Goal: Task Accomplishment & Management: Use online tool/utility

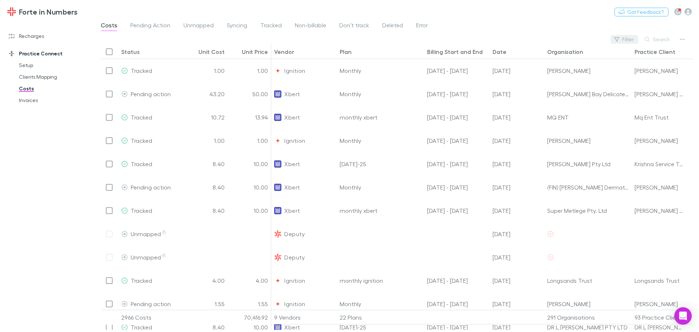
click at [631, 41] on button "Filter" at bounding box center [624, 39] width 28 height 9
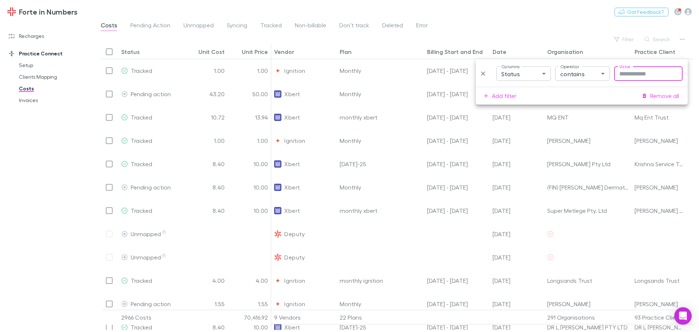
type input "**********"
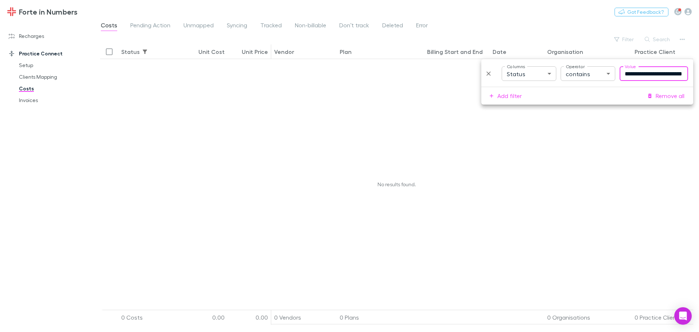
click at [629, 74] on input "**********" at bounding box center [654, 73] width 68 height 15
click at [547, 72] on body "**********" at bounding box center [349, 166] width 699 height 332
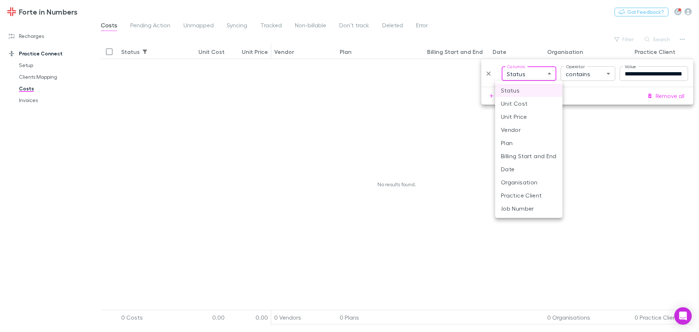
click at [505, 131] on li "Vendor" at bounding box center [528, 129] width 67 height 13
type input "**********"
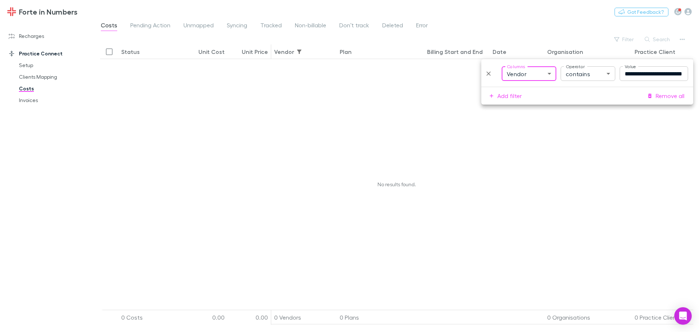
click at [602, 77] on body "**********" at bounding box center [349, 166] width 699 height 332
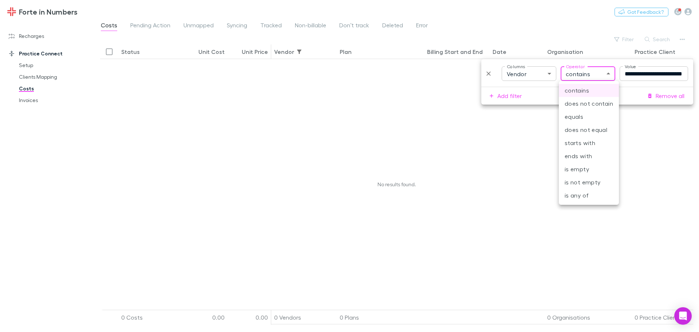
click at [629, 75] on div at bounding box center [349, 166] width 699 height 332
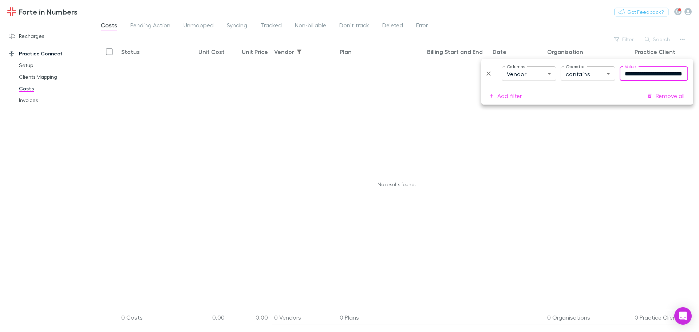
scroll to position [0, 22]
drag, startPoint x: 622, startPoint y: 72, endPoint x: 699, endPoint y: 71, distance: 76.8
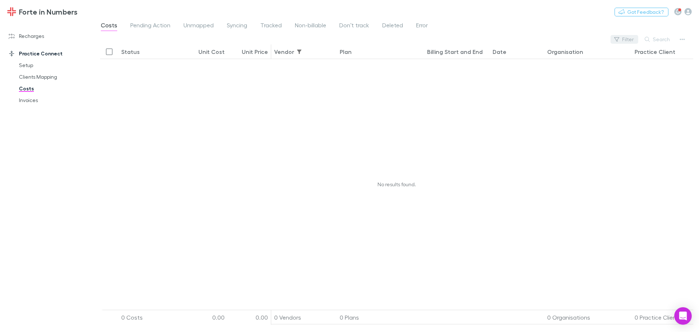
click at [632, 42] on button "Filter" at bounding box center [624, 39] width 28 height 9
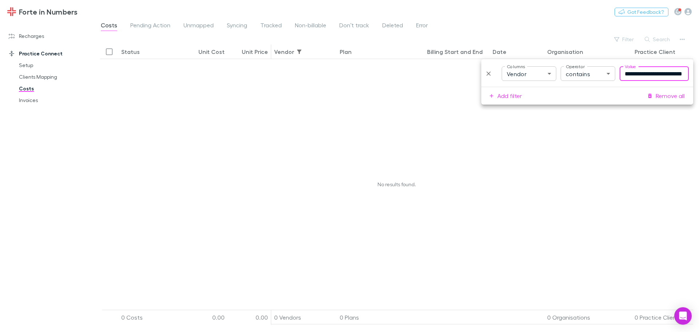
scroll to position [0, 0]
drag, startPoint x: 684, startPoint y: 74, endPoint x: 548, endPoint y: 56, distance: 136.9
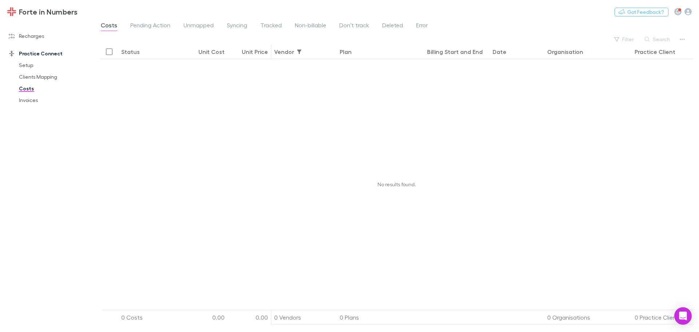
click at [627, 47] on div "Organisation" at bounding box center [588, 51] width 82 height 14
click at [627, 42] on button "Filter" at bounding box center [624, 39] width 28 height 9
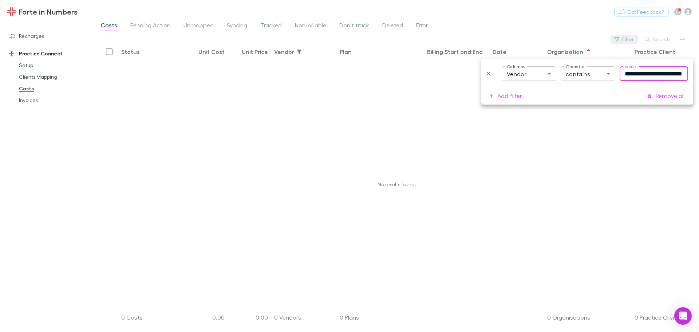
scroll to position [0, 22]
click at [624, 74] on input "**********" at bounding box center [654, 73] width 69 height 15
drag, startPoint x: 624, startPoint y: 74, endPoint x: 699, endPoint y: 78, distance: 75.1
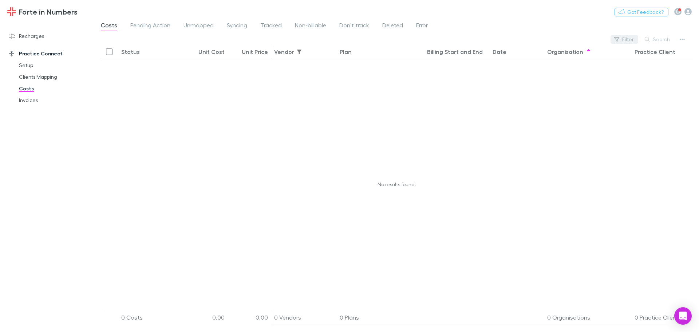
click at [621, 36] on button "Filter" at bounding box center [624, 39] width 28 height 9
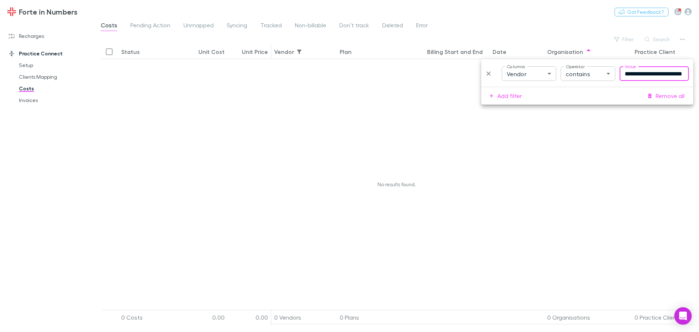
scroll to position [0, 0]
drag, startPoint x: 682, startPoint y: 73, endPoint x: 593, endPoint y: 73, distance: 89.6
click at [593, 73] on div "**********" at bounding box center [586, 73] width 205 height 15
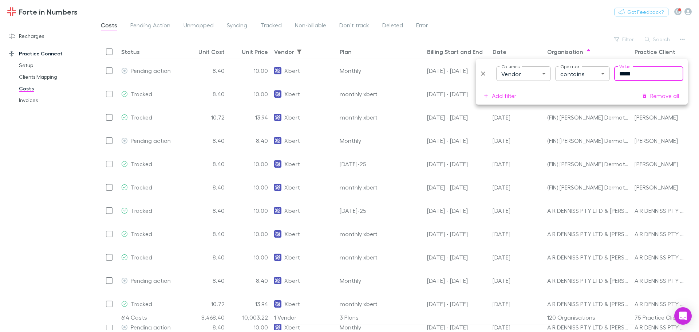
type input "*****"
click at [528, 28] on div "Costs Pending Action Unmapped Syncing Tracked Non-billable Don’t track Deleted …" at bounding box center [396, 27] width 605 height 14
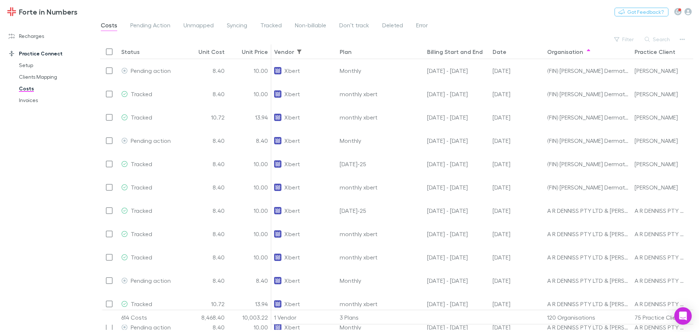
click at [497, 53] on div "Date" at bounding box center [500, 51] width 14 height 7
click at [38, 40] on link "Recharges" at bounding box center [49, 36] width 97 height 12
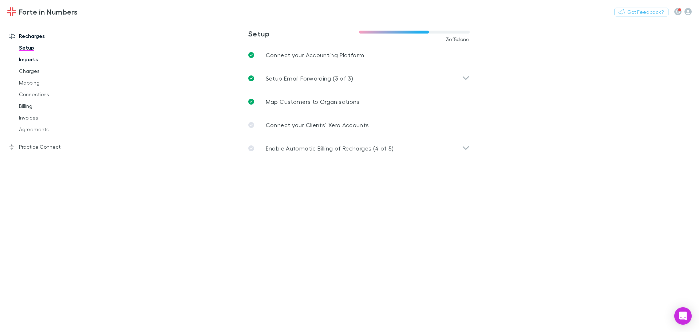
click at [34, 55] on link "Imports" at bounding box center [55, 60] width 87 height 12
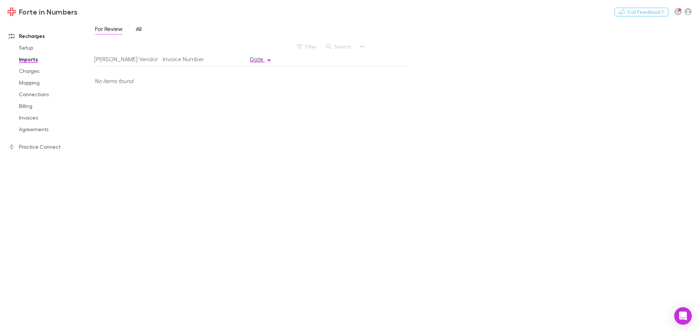
click at [142, 31] on span "All" at bounding box center [139, 29] width 6 height 9
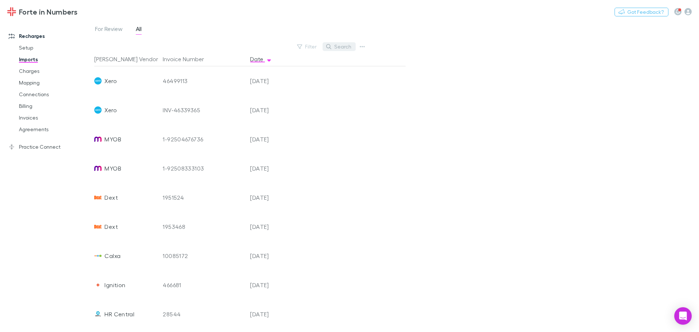
click at [337, 44] on button "Search" at bounding box center [339, 46] width 33 height 9
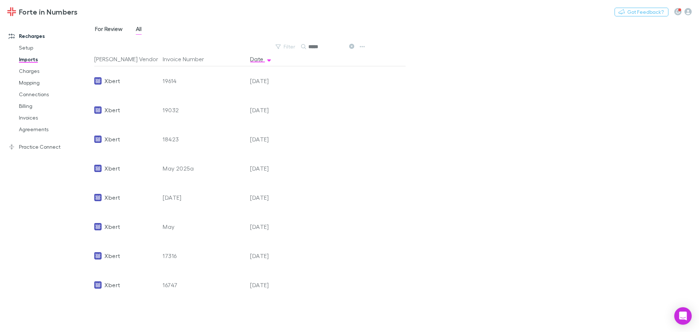
type input "*****"
click at [104, 32] on span "For Review" at bounding box center [109, 29] width 28 height 9
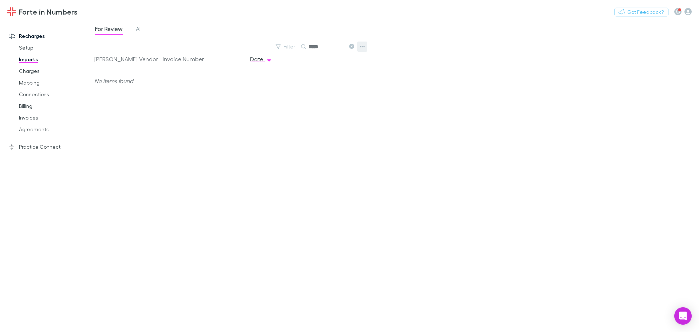
click at [363, 47] on icon "button" at bounding box center [362, 46] width 5 height 1
click at [331, 67] on li "Custom CSV Import" at bounding box center [317, 61] width 100 height 13
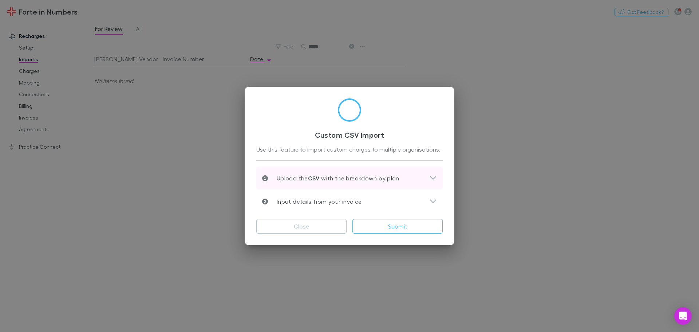
click at [430, 179] on icon at bounding box center [433, 178] width 8 height 9
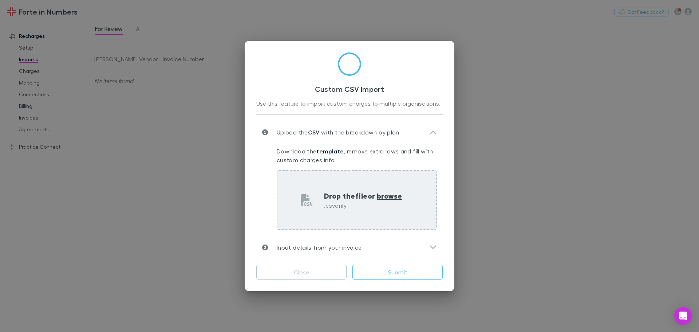
click at [393, 194] on span "browse" at bounding box center [389, 195] width 25 height 9
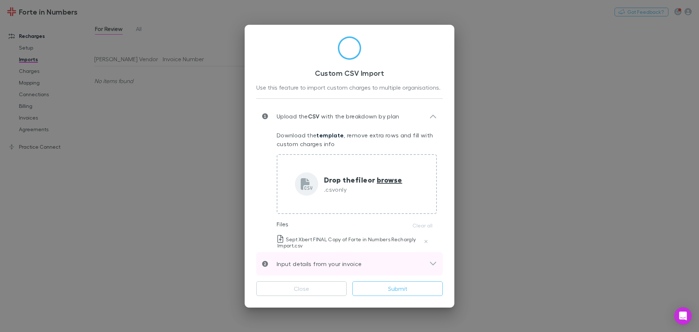
click at [431, 262] on icon at bounding box center [433, 263] width 8 height 9
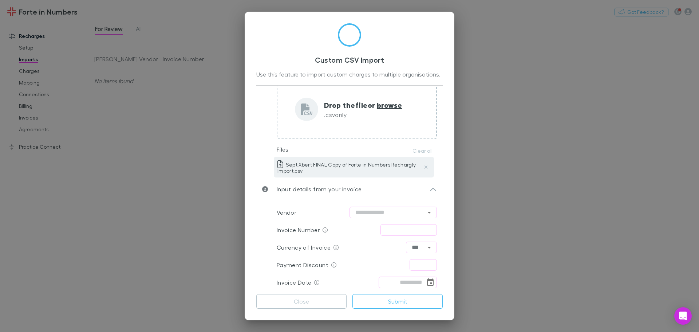
scroll to position [64, 0]
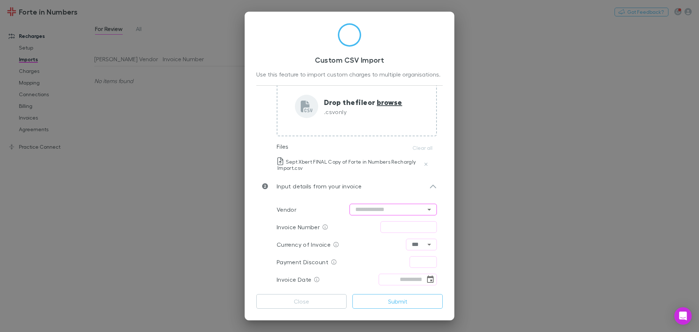
click at [384, 209] on input "text" at bounding box center [392, 209] width 87 height 12
click at [370, 223] on li "Xbert" at bounding box center [389, 224] width 87 height 13
type input "*****"
click at [400, 228] on input "text" at bounding box center [408, 227] width 56 height 12
type input "*****"
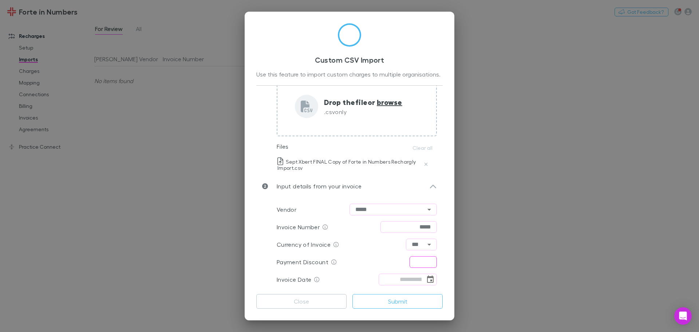
click at [420, 259] on input "text" at bounding box center [423, 262] width 27 height 12
type input "****"
click at [426, 281] on icon "Choose date" at bounding box center [430, 279] width 9 height 9
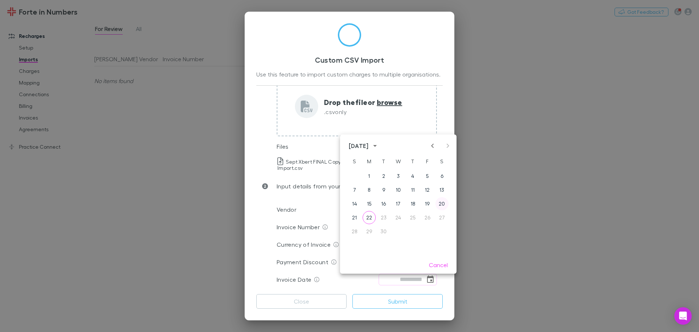
click at [442, 206] on button "20" at bounding box center [441, 203] width 13 height 13
type input "**********"
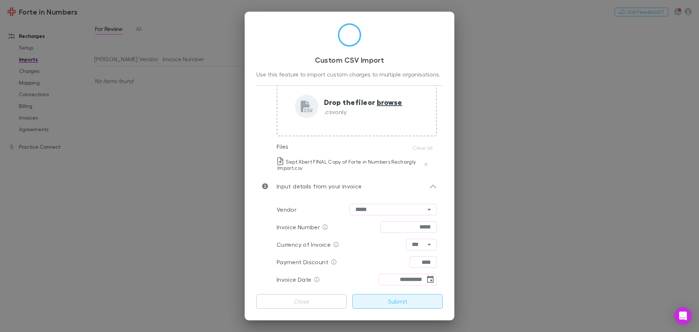
click at [401, 303] on button "Submit" at bounding box center [397, 301] width 90 height 15
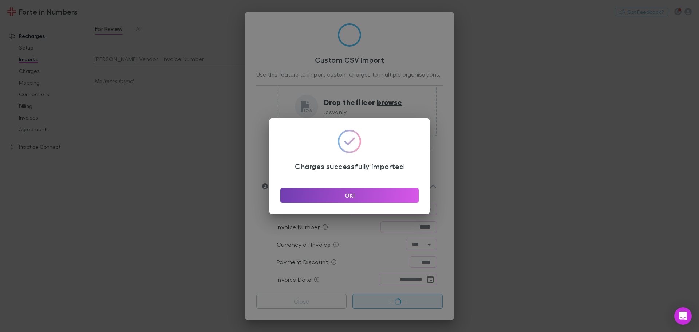
click at [357, 194] on button "OK!" at bounding box center [349, 195] width 138 height 15
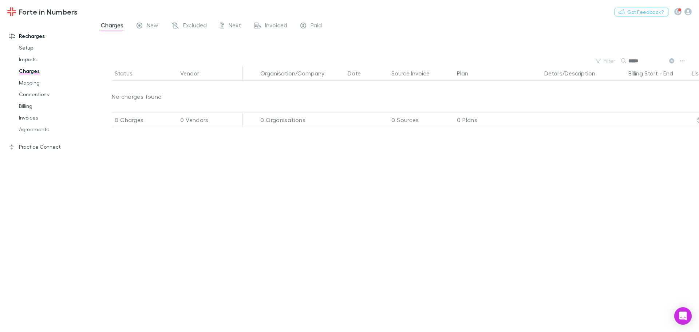
click at [670, 62] on icon at bounding box center [671, 60] width 5 height 5
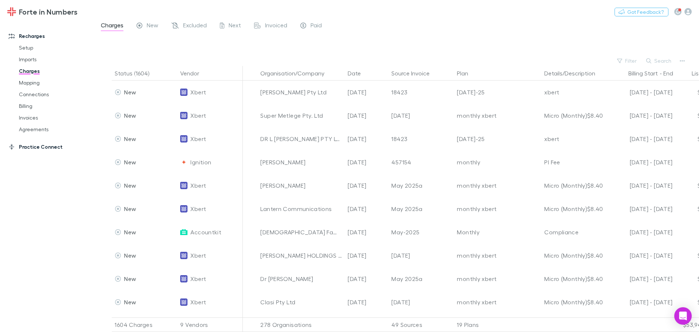
click at [37, 146] on link "Practice Connect" at bounding box center [49, 147] width 97 height 12
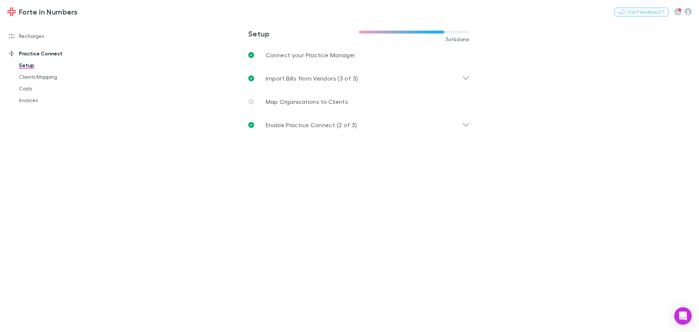
click at [28, 28] on div "Recharges Setup Imports Charges Mapping Connections Billing Invoices Agreements" at bounding box center [49, 32] width 97 height 17
click at [25, 39] on link "Recharges" at bounding box center [49, 36] width 97 height 12
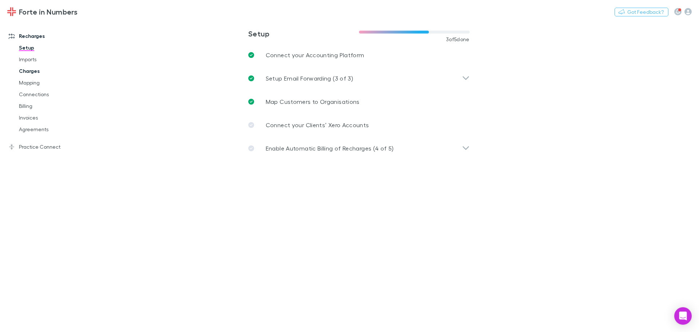
click at [30, 71] on link "Charges" at bounding box center [55, 71] width 87 height 12
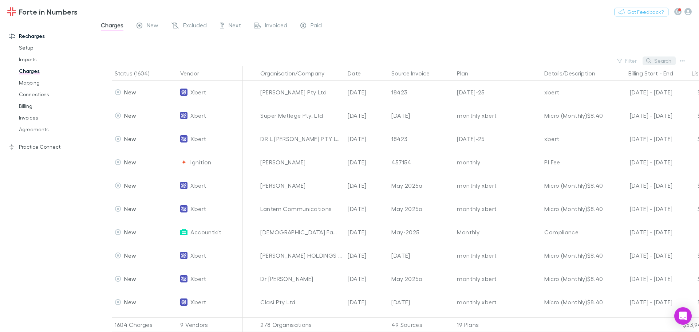
click at [660, 64] on button "Search" at bounding box center [659, 60] width 33 height 9
type input "*****"
click at [36, 150] on link "Practice Connect" at bounding box center [49, 147] width 97 height 12
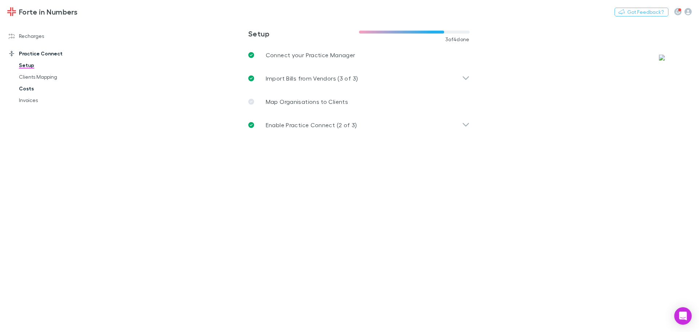
click at [31, 91] on link "Costs" at bounding box center [55, 89] width 87 height 12
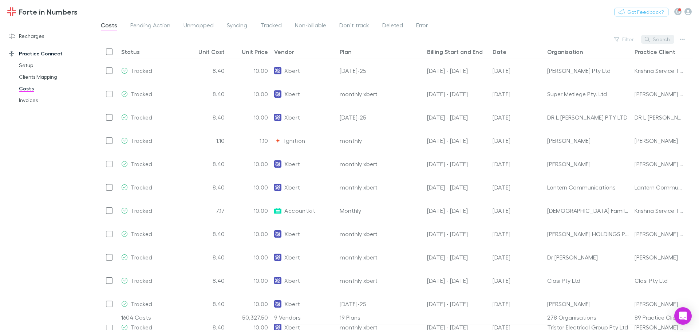
click at [665, 40] on button "Search" at bounding box center [657, 39] width 33 height 9
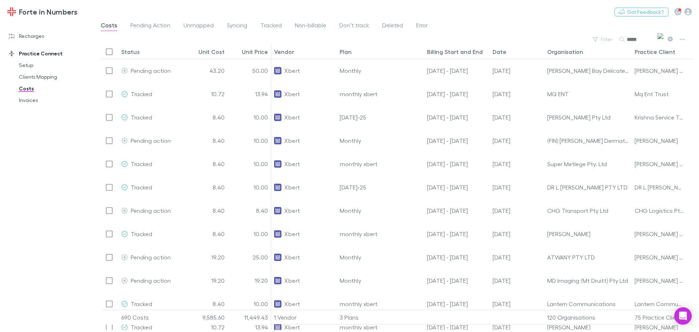
type input "*****"
click at [501, 52] on div "Date" at bounding box center [500, 51] width 14 height 7
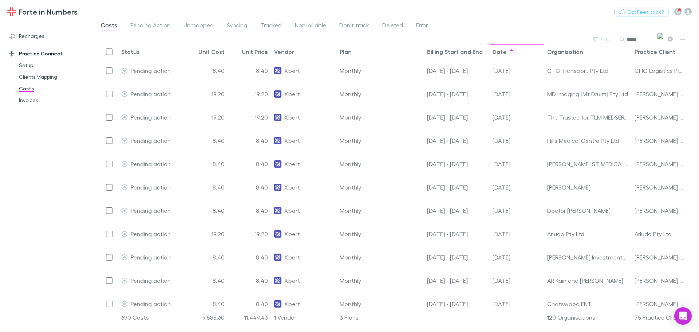
click at [498, 54] on div "Date" at bounding box center [500, 51] width 14 height 7
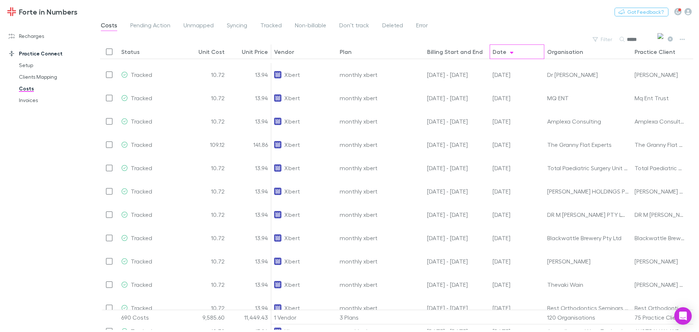
scroll to position [218, 0]
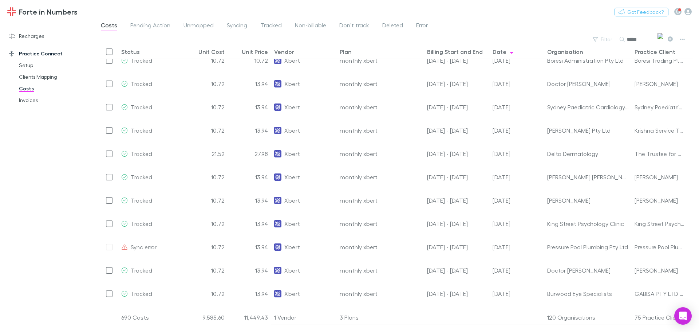
click at [130, 54] on div "Status" at bounding box center [130, 51] width 19 height 7
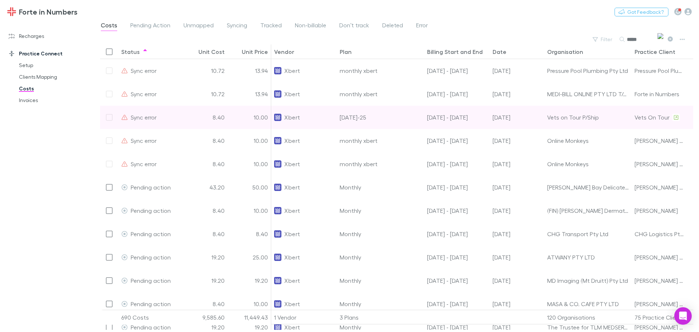
click at [108, 117] on div at bounding box center [109, 117] width 18 height 23
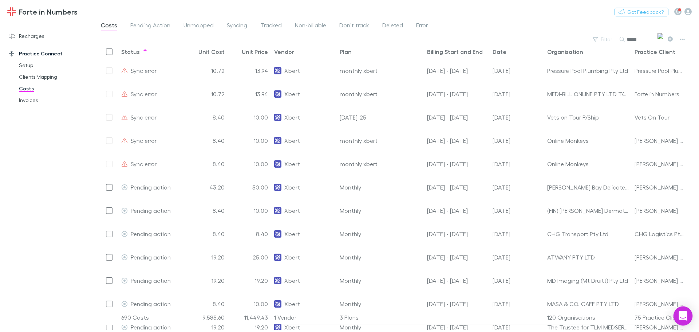
click at [682, 316] on icon "Open Intercom Messenger" at bounding box center [683, 315] width 8 height 9
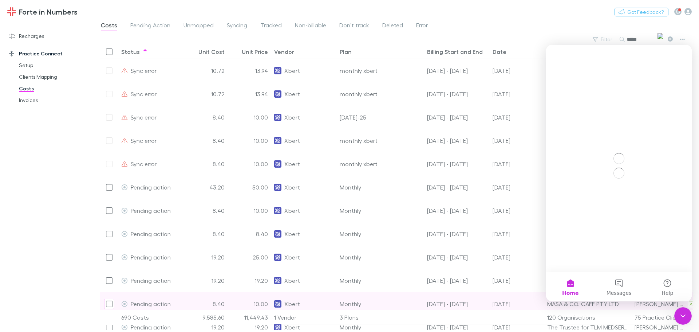
scroll to position [0, 0]
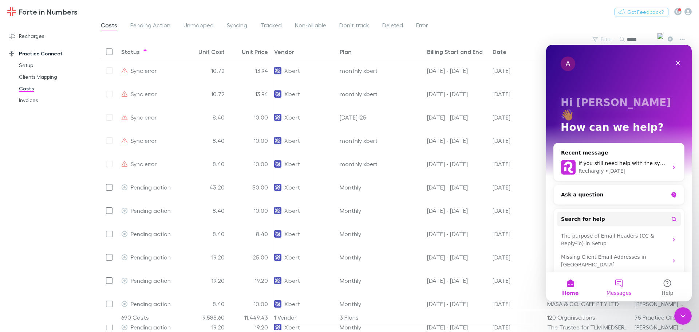
click at [616, 286] on button "Messages" at bounding box center [618, 286] width 48 height 29
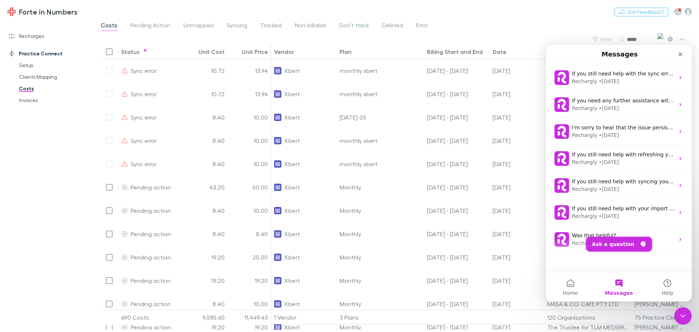
click at [614, 243] on button "Ask a question" at bounding box center [619, 244] width 66 height 15
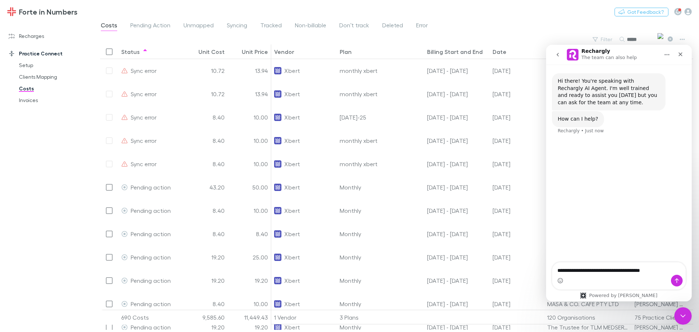
type textarea "**********"
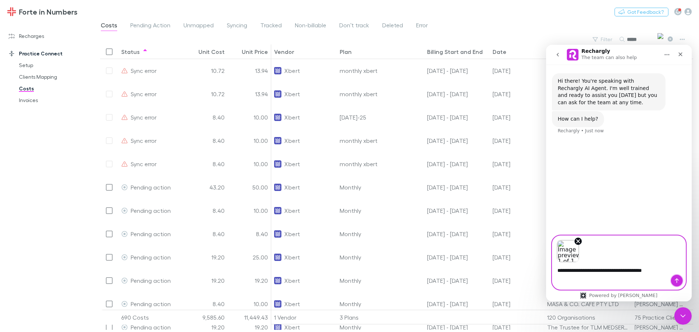
click at [675, 280] on icon "Send a message…" at bounding box center [677, 280] width 6 height 6
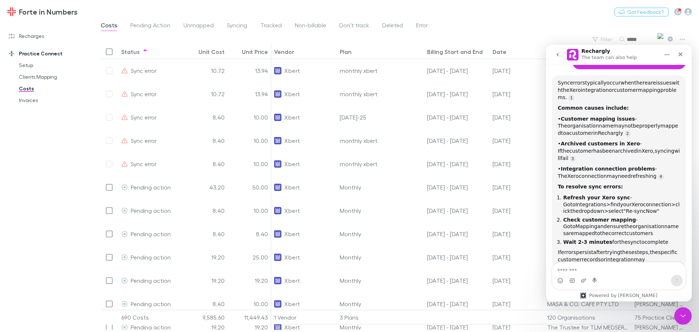
scroll to position [108, 0]
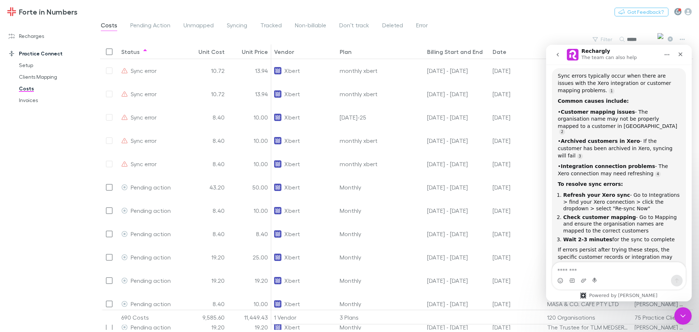
click at [681, 11] on button "button" at bounding box center [677, 11] width 7 height 7
click at [688, 14] on div at bounding box center [349, 166] width 699 height 332
click at [689, 13] on icon "button" at bounding box center [687, 11] width 7 height 7
click at [685, 54] on div "Close" at bounding box center [680, 54] width 13 height 13
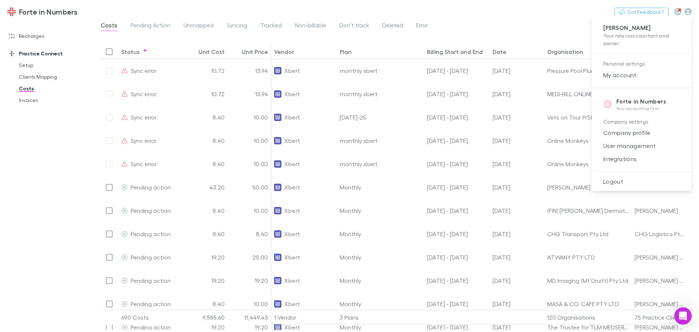
scroll to position [140, 0]
drag, startPoint x: 618, startPoint y: 161, endPoint x: 616, endPoint y: 158, distance: 4.1
click at [616, 158] on span "Integrations" at bounding box center [641, 158] width 88 height 9
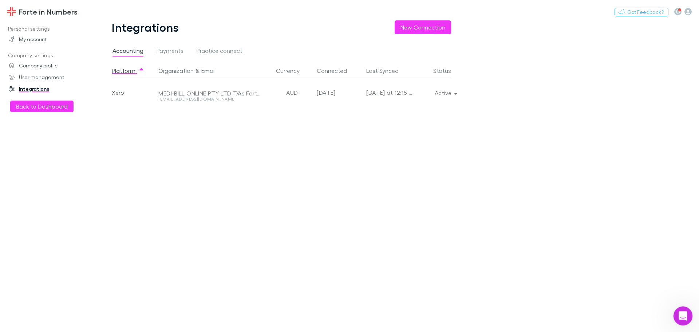
drag, startPoint x: 680, startPoint y: 318, endPoint x: 687, endPoint y: 313, distance: 8.3
click at [687, 313] on icon "Open Intercom Messenger" at bounding box center [682, 315] width 12 height 12
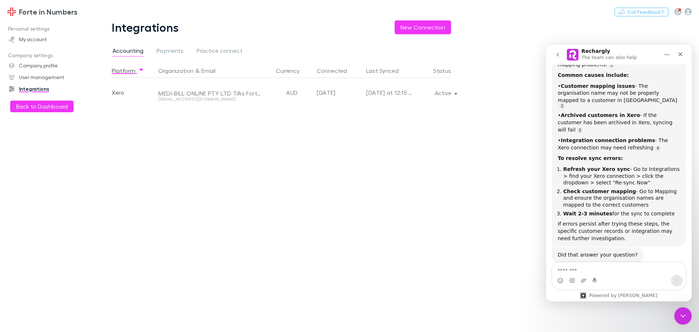
scroll to position [140, 0]
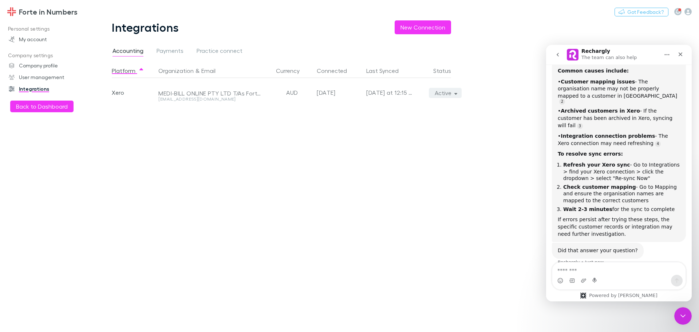
click at [457, 93] on icon "button" at bounding box center [455, 94] width 3 height 2
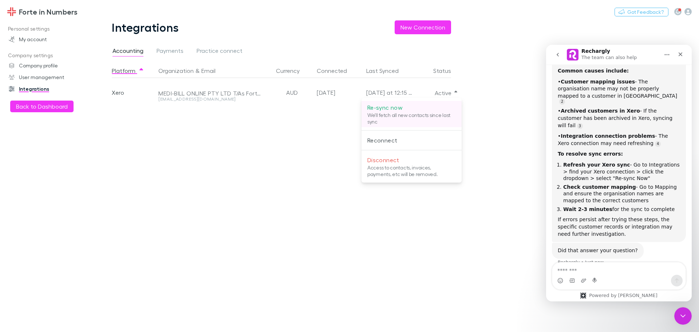
click at [385, 114] on p "We'll fetch all new contacts since last sync" at bounding box center [411, 118] width 88 height 13
click at [37, 105] on div at bounding box center [349, 166] width 699 height 332
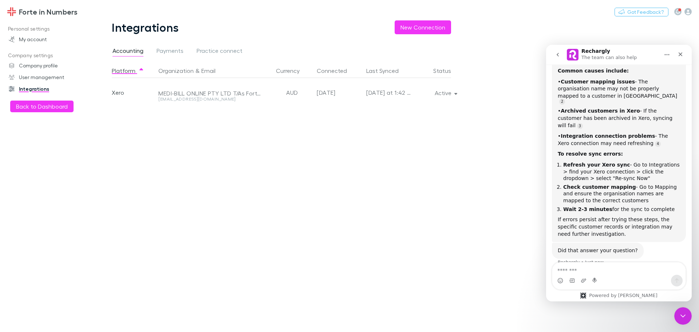
click at [52, 115] on div "Personal settings My account Company settings Company profile User management I…" at bounding box center [50, 174] width 100 height 303
click at [52, 103] on button "Back to Dashboard" at bounding box center [41, 106] width 63 height 12
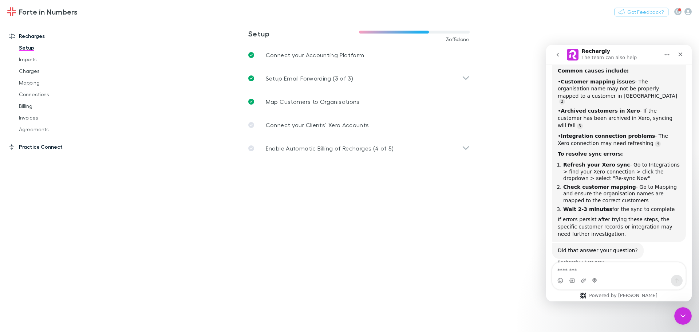
click at [35, 148] on link "Practice Connect" at bounding box center [49, 147] width 97 height 12
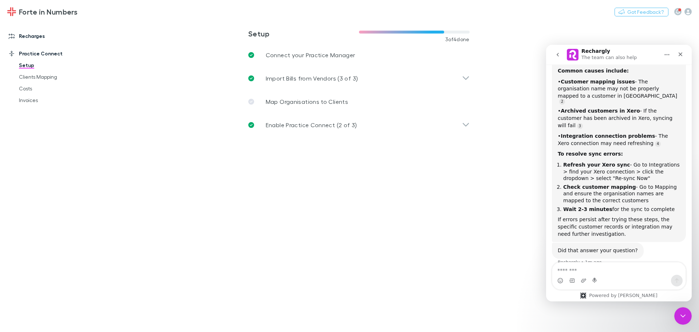
click at [27, 37] on link "Recharges" at bounding box center [49, 36] width 97 height 12
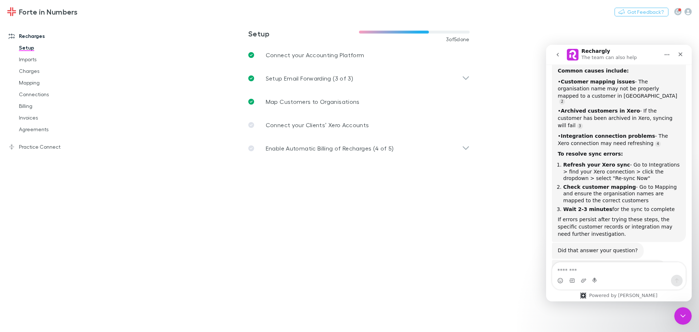
scroll to position [185, 0]
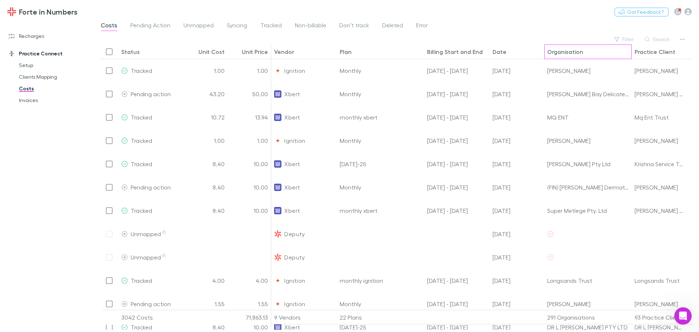
click at [627, 45] on div "Organisation" at bounding box center [588, 51] width 82 height 14
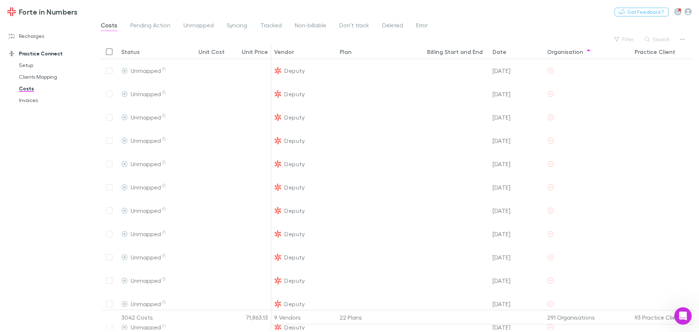
click at [498, 51] on div "Date" at bounding box center [500, 51] width 14 height 7
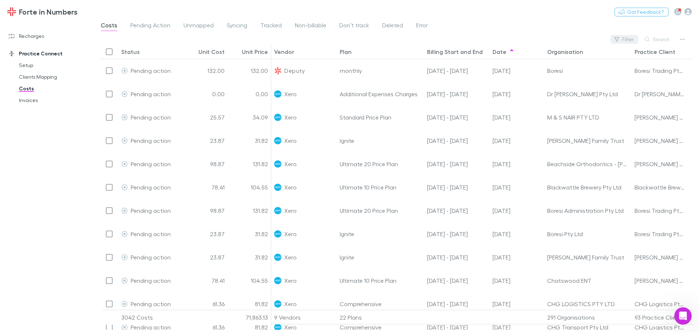
click at [623, 37] on button "Filter" at bounding box center [624, 39] width 28 height 9
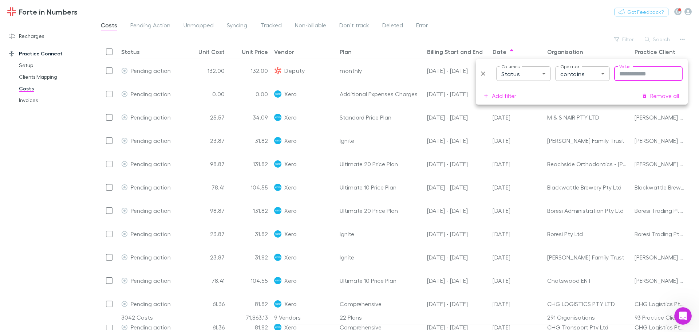
click at [535, 71] on body "Forte in Numbers Nothing Got Feedback? Recharges Setup Imports Charges Mapping …" at bounding box center [349, 166] width 699 height 332
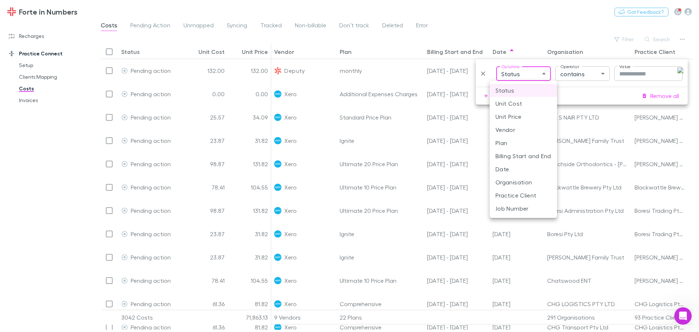
click at [507, 127] on li "Vendor" at bounding box center [523, 129] width 67 height 13
type input "**********"
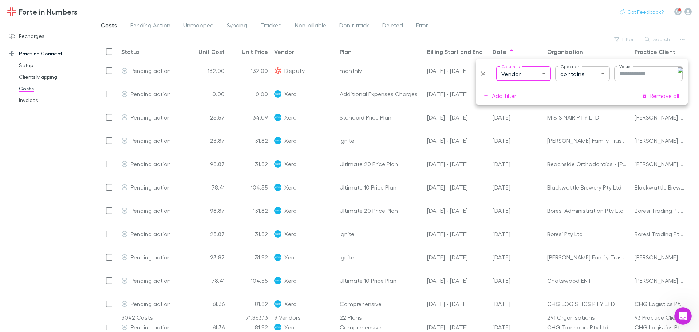
click at [635, 78] on input "Value" at bounding box center [648, 73] width 68 height 15
type input "*****"
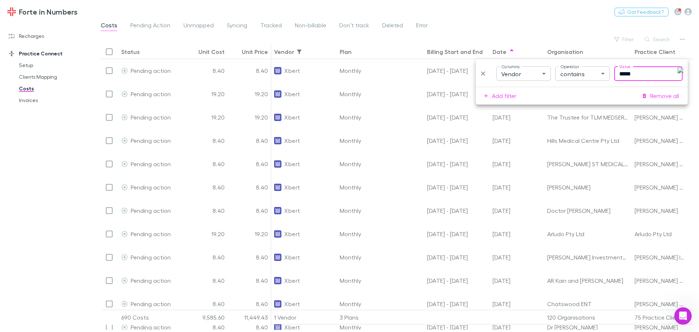
click at [613, 24] on div "Costs Pending Action Unmapped Syncing Tracked Non-billable Don’t track Deleted …" at bounding box center [396, 27] width 605 height 14
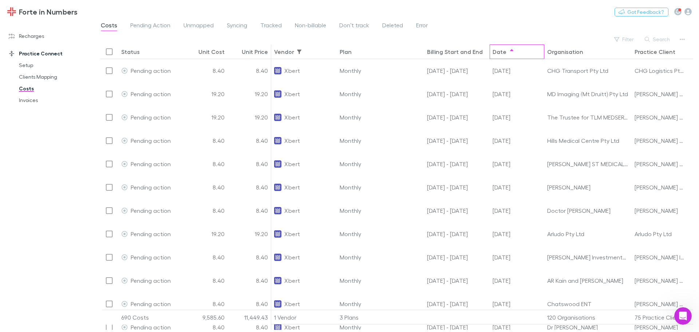
click at [498, 54] on div "Date" at bounding box center [500, 51] width 14 height 7
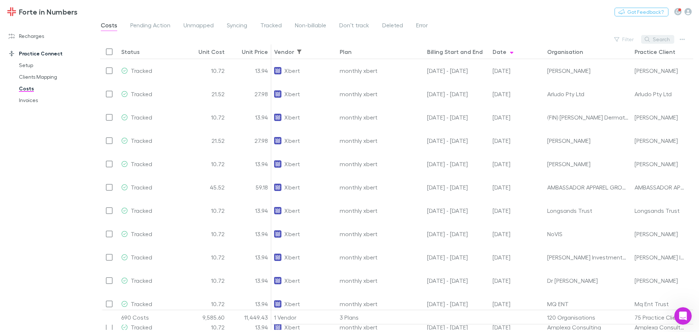
click at [662, 41] on button "Search" at bounding box center [657, 39] width 33 height 9
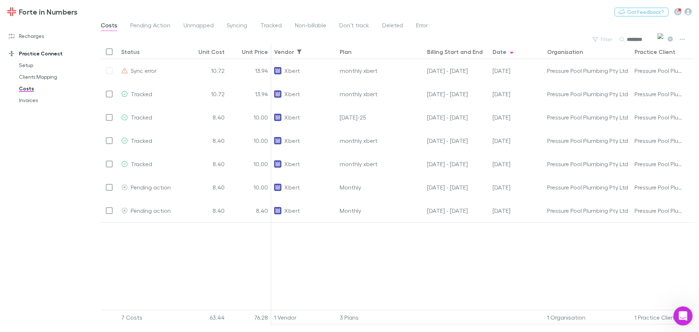
type input "********"
click at [688, 315] on div "Open Intercom Messenger" at bounding box center [682, 315] width 24 height 24
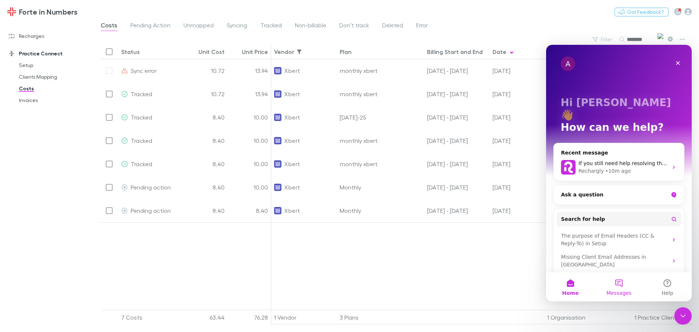
click at [620, 290] on span "Messages" at bounding box center [618, 292] width 25 height 5
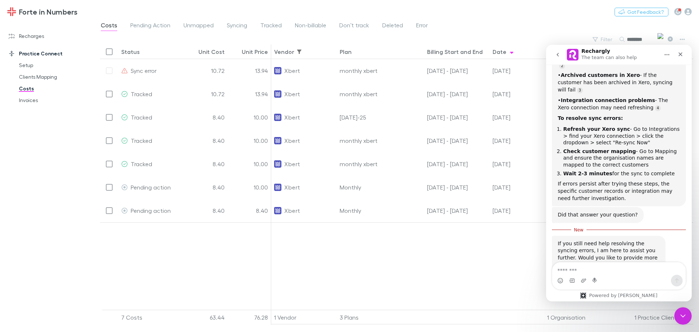
scroll to position [197, 0]
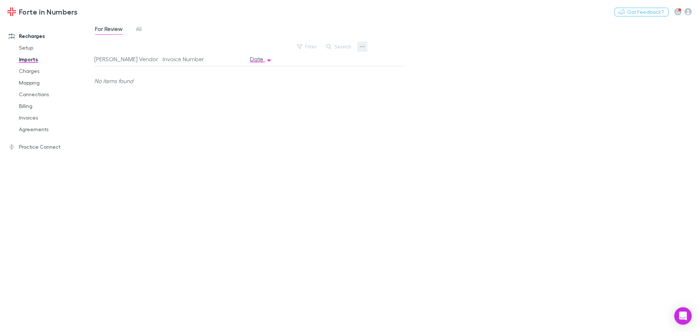
click at [359, 46] on button "button" at bounding box center [362, 47] width 10 height 10
click at [138, 29] on div at bounding box center [349, 166] width 699 height 332
click at [139, 29] on span "All" at bounding box center [139, 29] width 6 height 9
